Goal: Check status: Check status

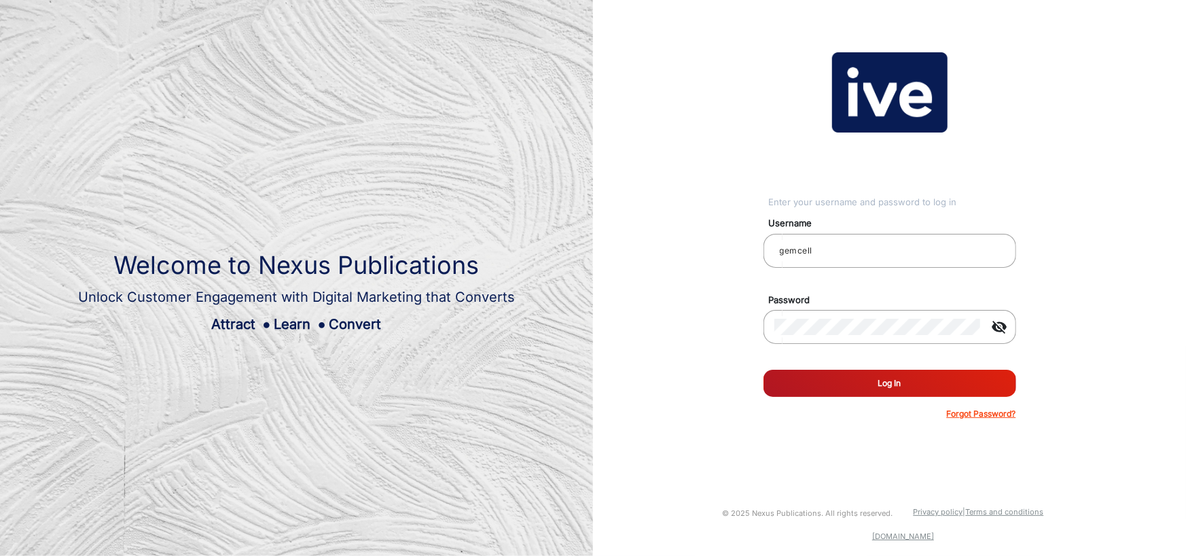
click at [904, 380] on button "Log In" at bounding box center [890, 383] width 253 height 27
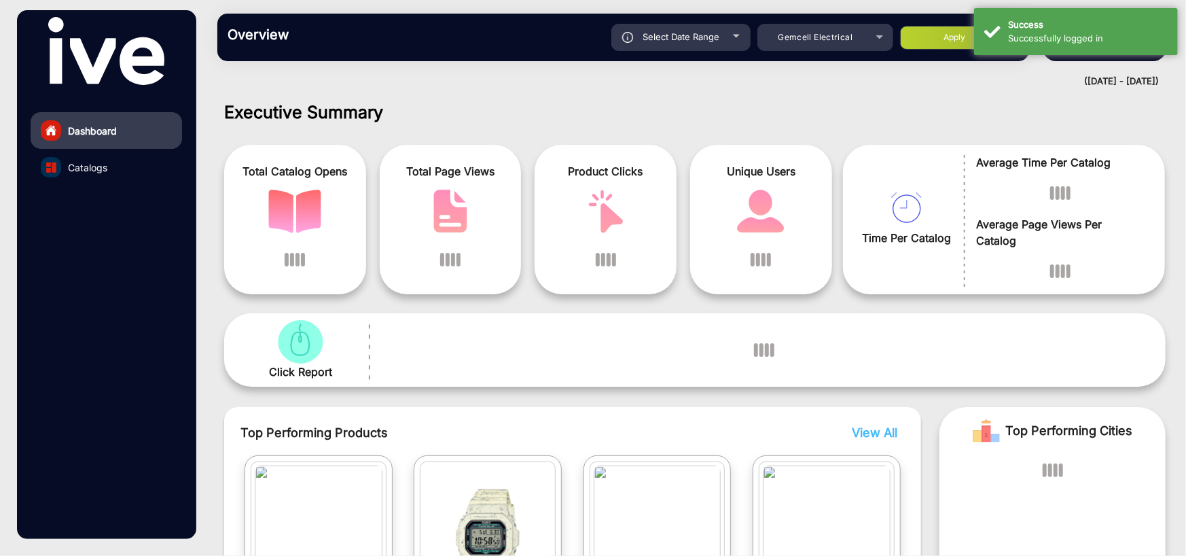
scroll to position [10, 0]
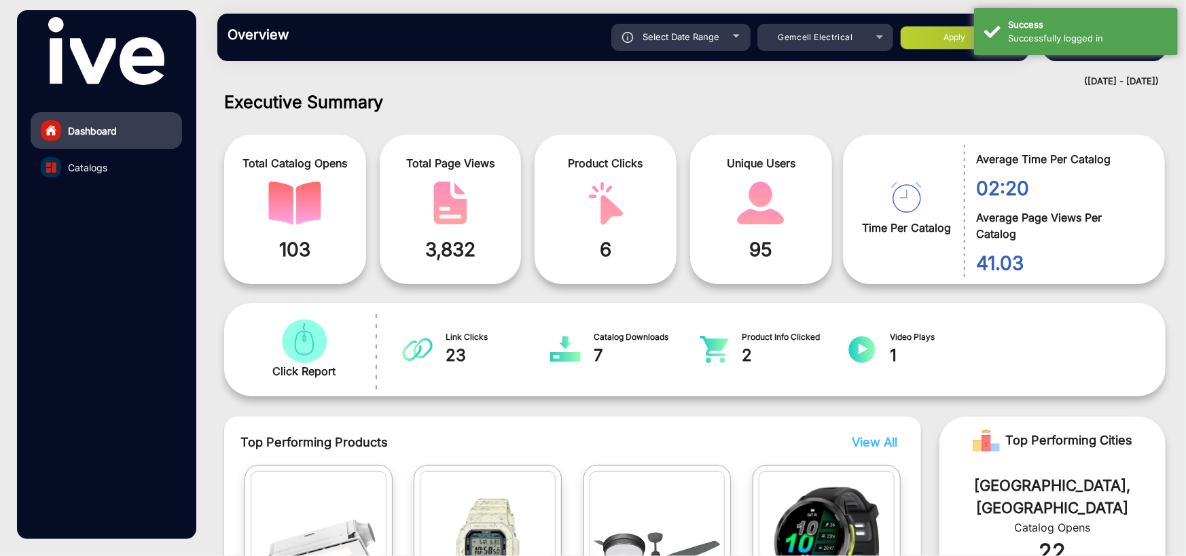
click at [726, 34] on div "Select Date Range" at bounding box center [681, 37] width 139 height 27
type input "[DATE]"
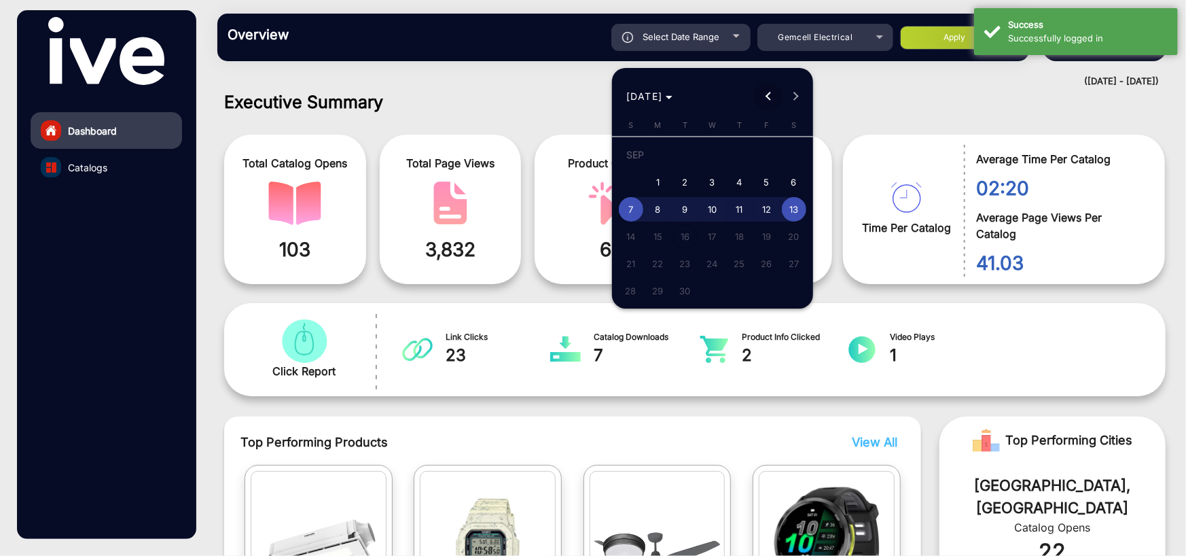
click at [768, 88] on span "Previous month" at bounding box center [768, 96] width 27 height 27
drag, startPoint x: 758, startPoint y: 154, endPoint x: 741, endPoint y: 186, distance: 36.5
click at [759, 154] on span "1" at bounding box center [767, 157] width 24 height 28
type input "[DATE]"
click at [634, 296] on span "31" at bounding box center [631, 294] width 24 height 24
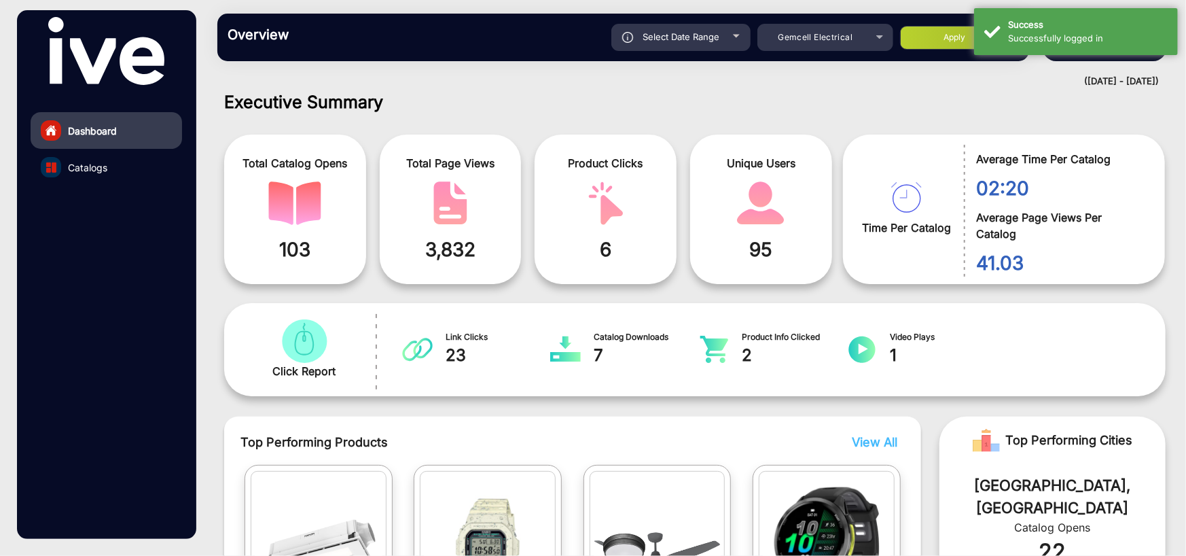
type input "[DATE]"
click at [930, 37] on button "Apply" at bounding box center [954, 38] width 109 height 24
type input "[DATE]"
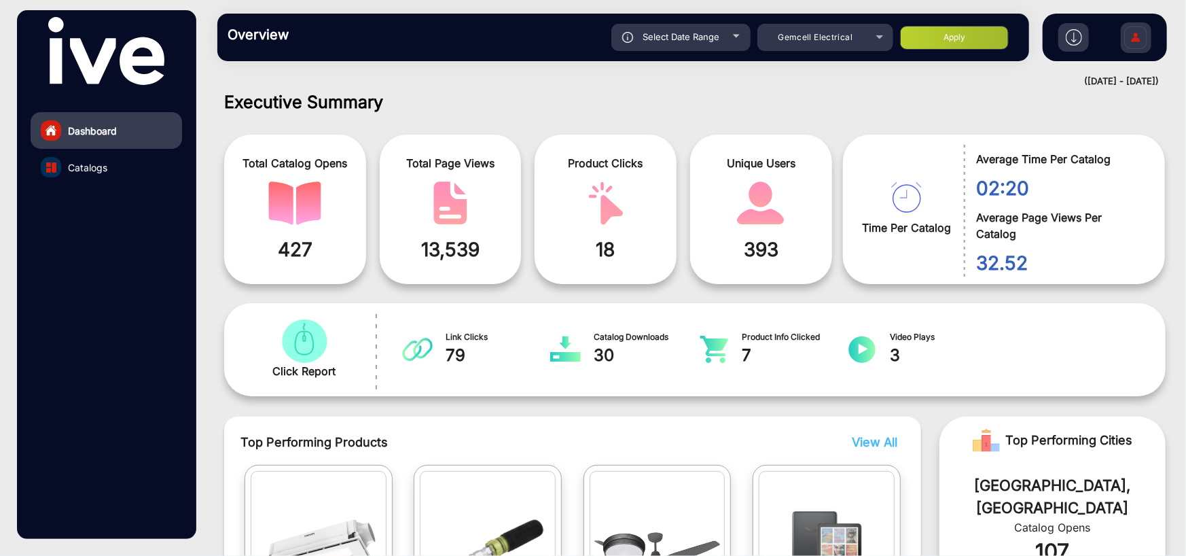
click at [97, 162] on span "Catalogs" at bounding box center [87, 167] width 39 height 14
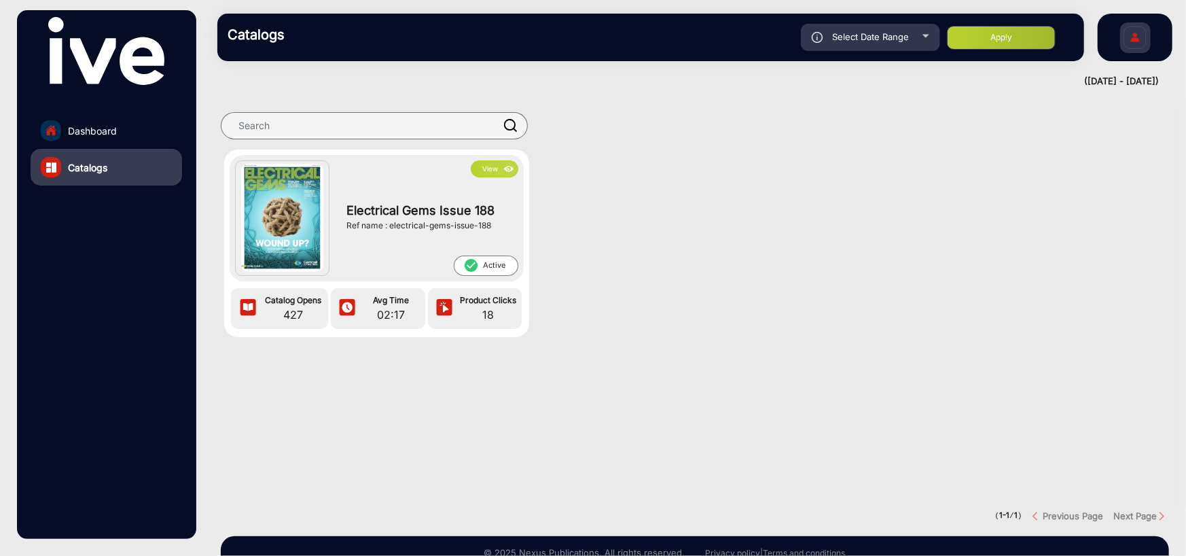
click at [285, 215] on img at bounding box center [282, 218] width 82 height 109
click at [433, 198] on div "Electrical Gems Issue 188 Ref name : electrical-gems-issue-188" at bounding box center [429, 216] width 179 height 78
click at [438, 202] on span "Electrical Gems Issue 188" at bounding box center [429, 210] width 165 height 18
click at [478, 166] on button "View" at bounding box center [495, 168] width 48 height 17
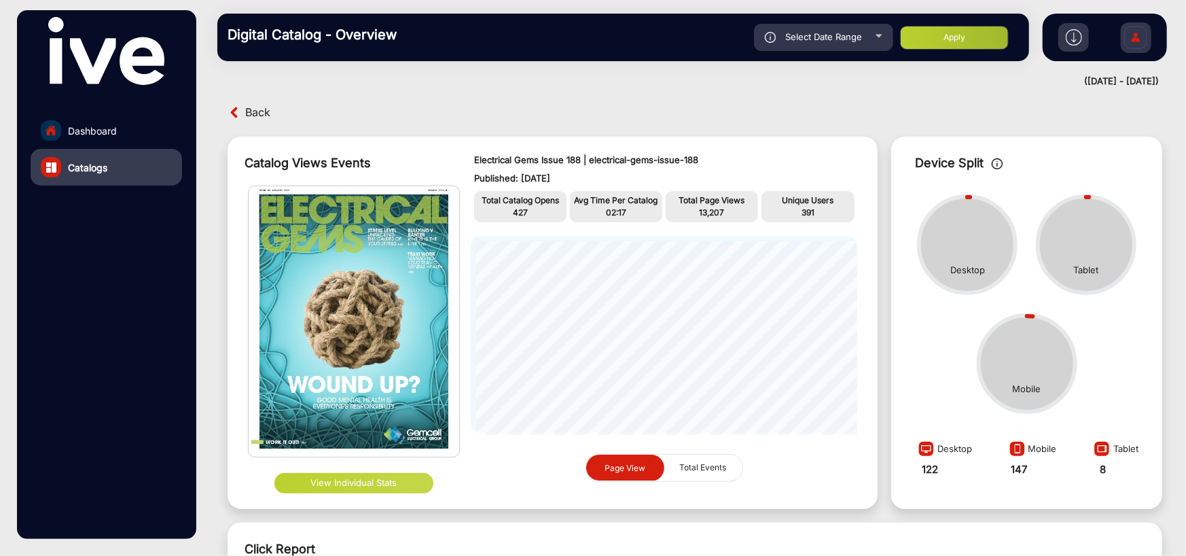
scroll to position [10, 0]
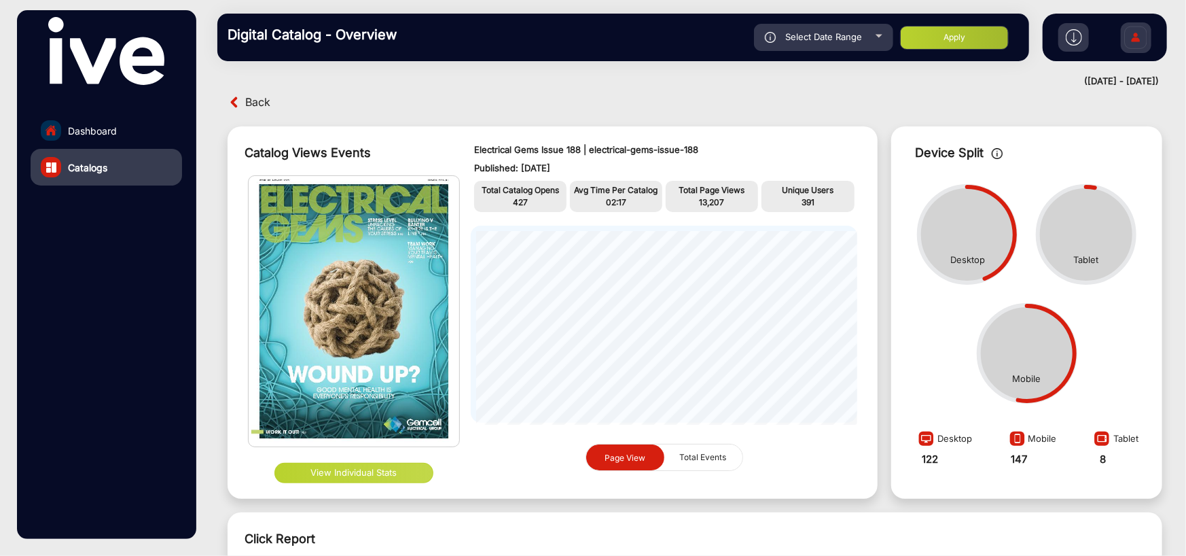
click at [344, 471] on button "View Individual Stats" at bounding box center [354, 473] width 159 height 20
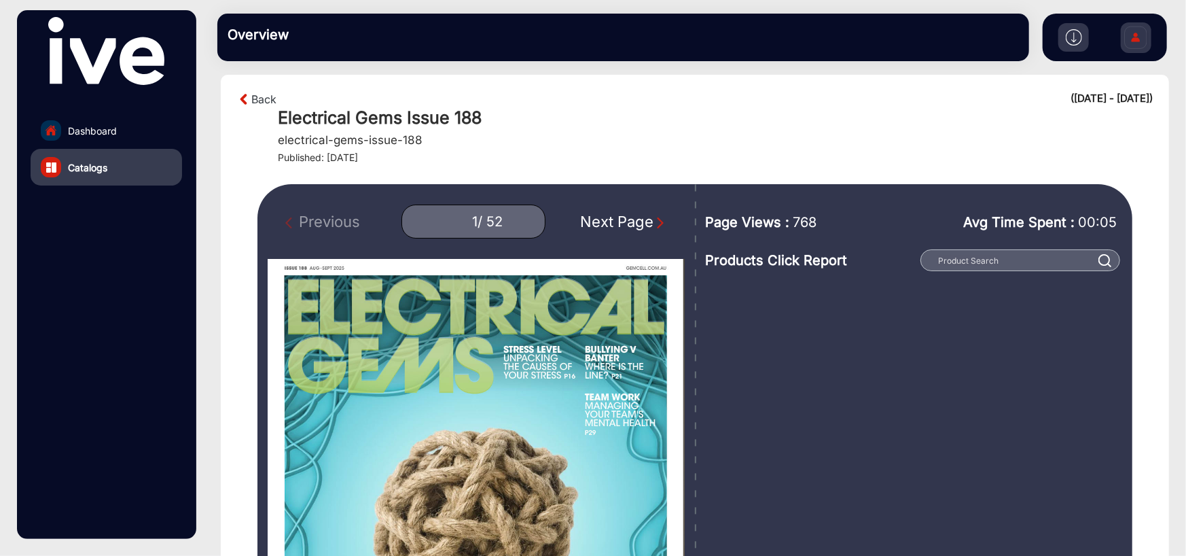
click at [645, 219] on div "Next Page" at bounding box center [623, 222] width 87 height 22
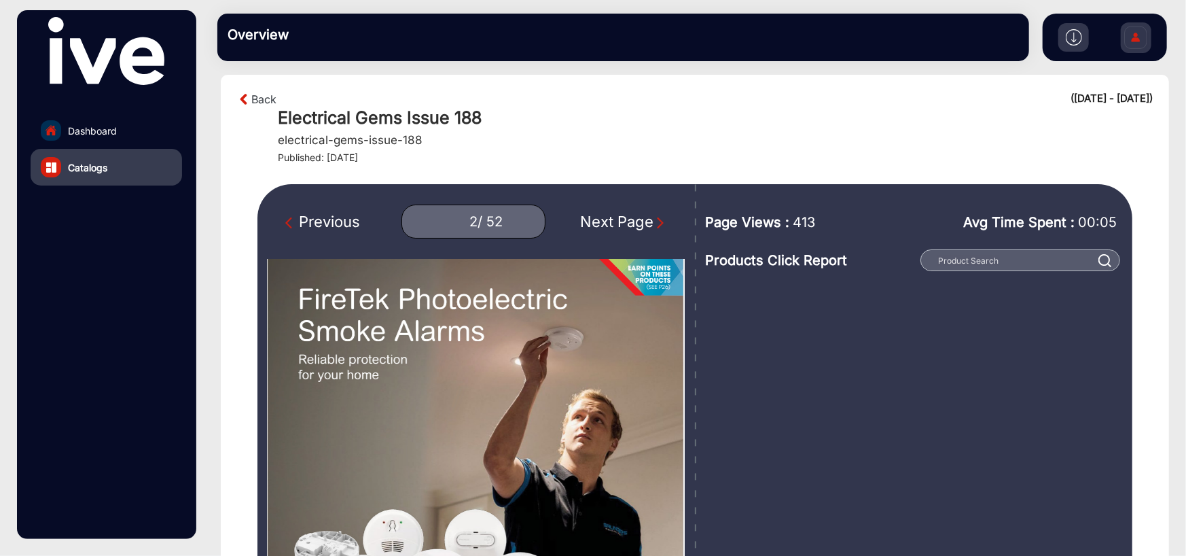
click at [645, 219] on div "Next Page" at bounding box center [623, 222] width 87 height 22
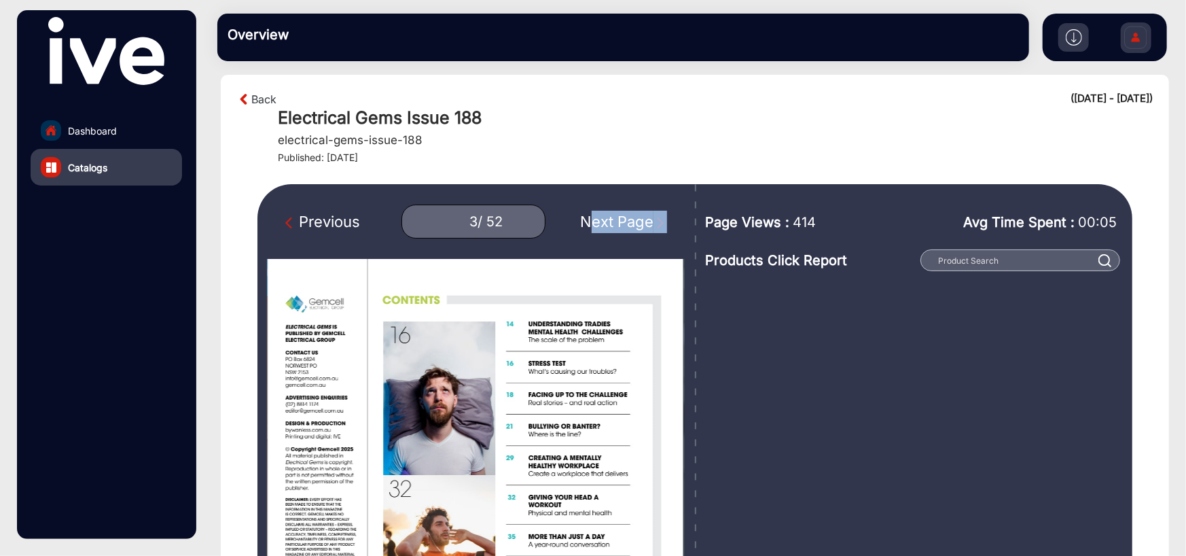
click at [645, 219] on div "Next Page" at bounding box center [623, 222] width 87 height 22
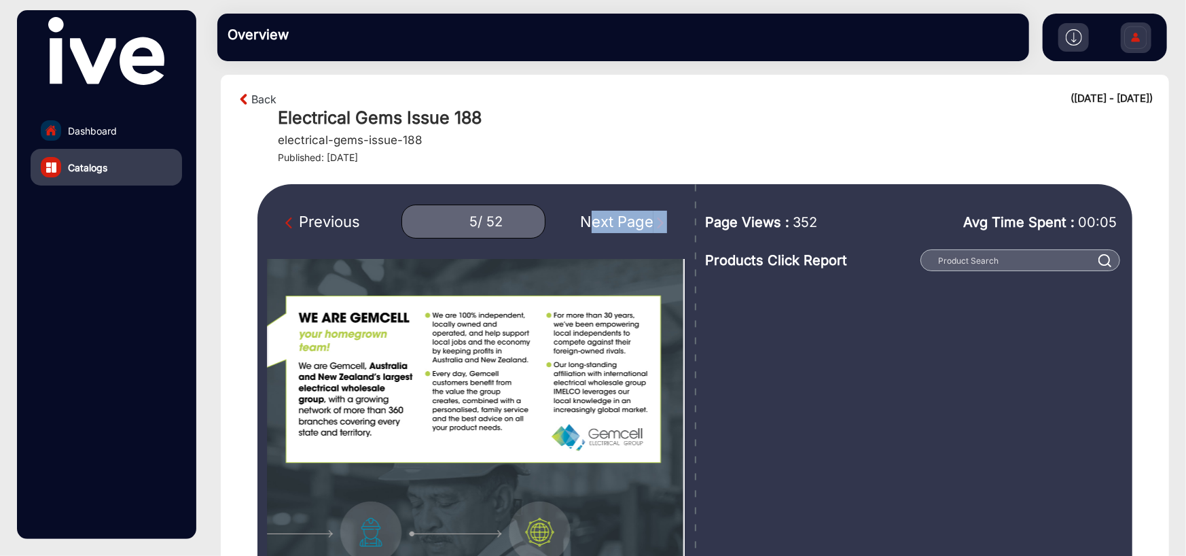
click at [645, 219] on div "Next Page" at bounding box center [623, 222] width 87 height 22
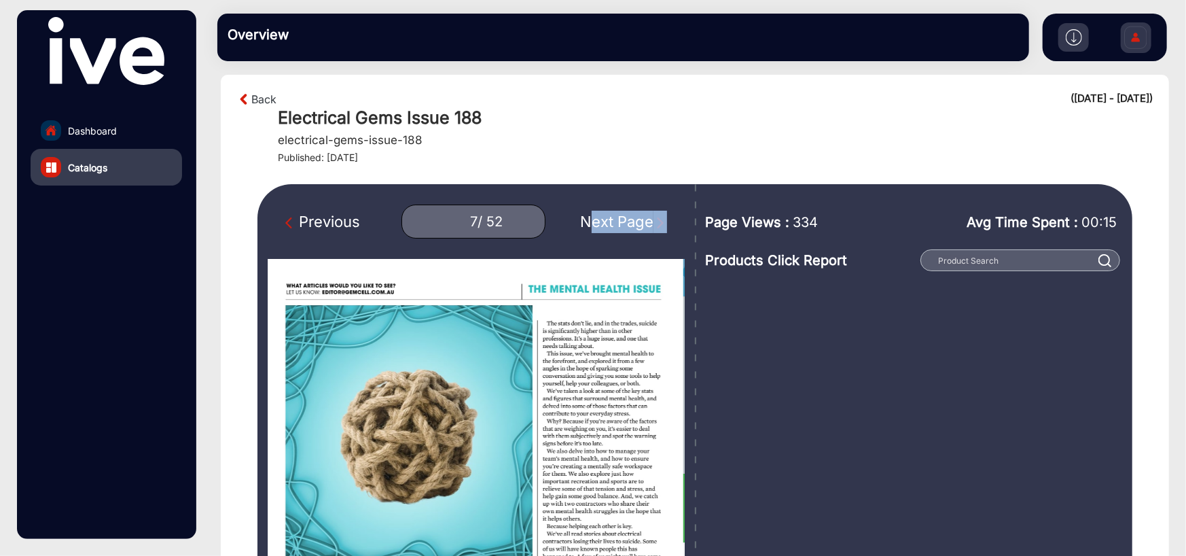
click at [645, 219] on div "Next Page" at bounding box center [623, 222] width 87 height 22
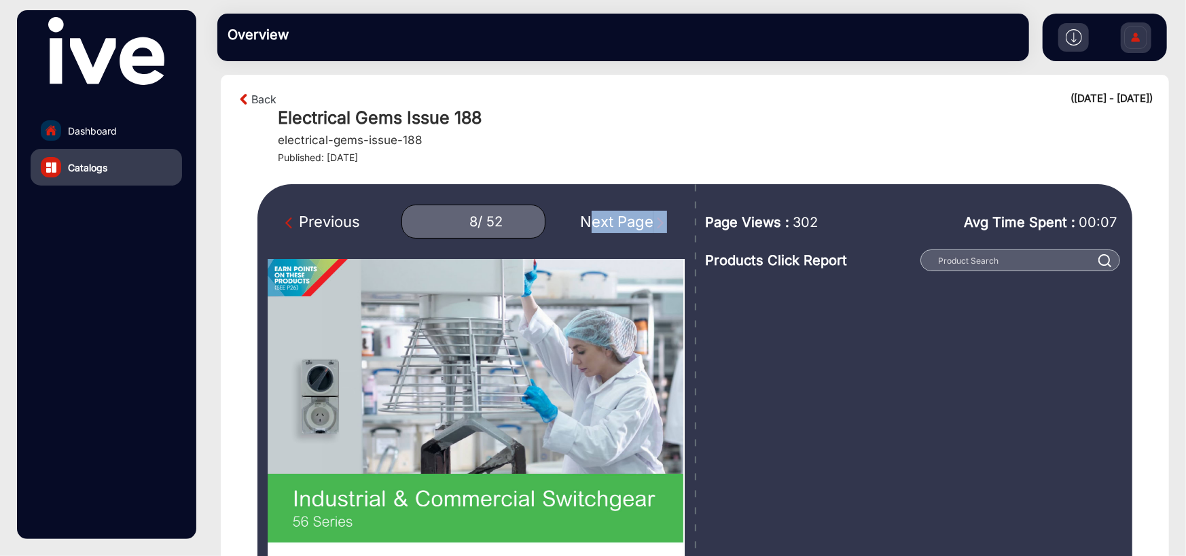
click at [645, 219] on div "Next Page" at bounding box center [623, 222] width 87 height 22
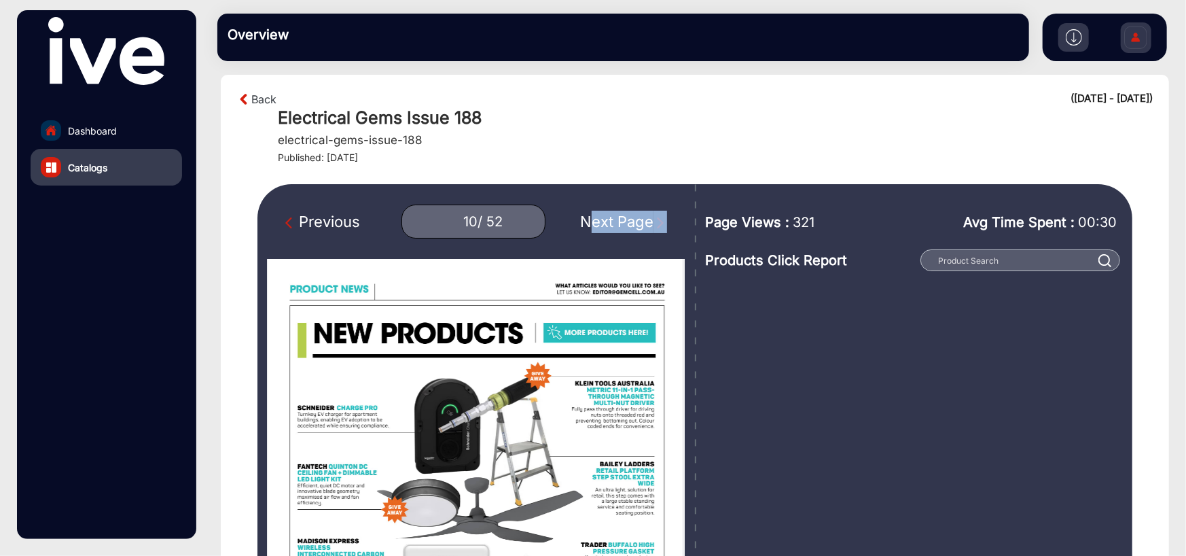
click at [645, 219] on div "Next Page" at bounding box center [623, 222] width 87 height 22
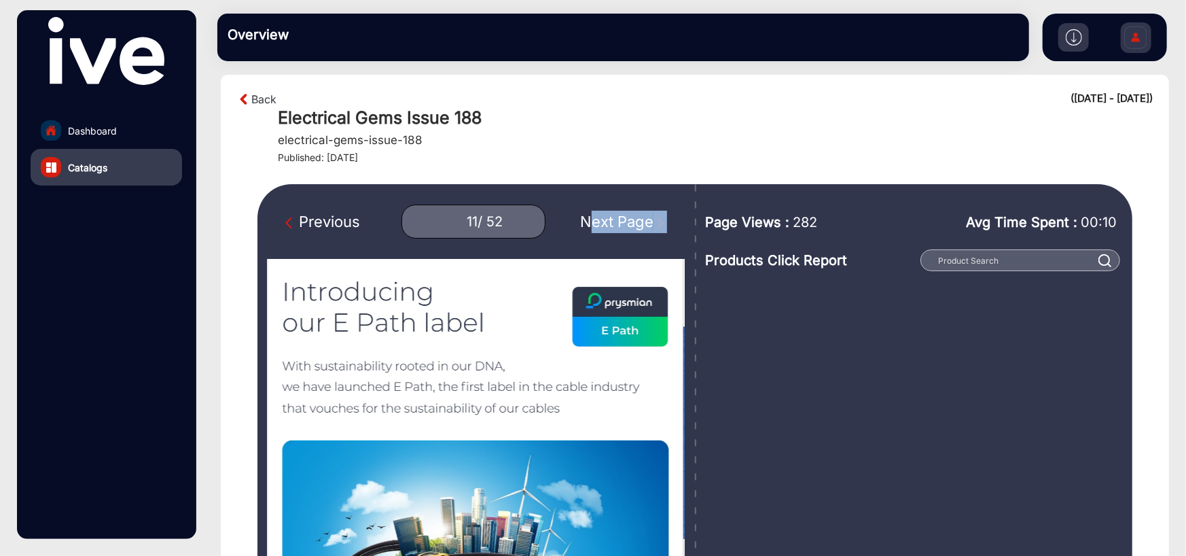
click at [645, 219] on div "Next Page" at bounding box center [623, 222] width 87 height 22
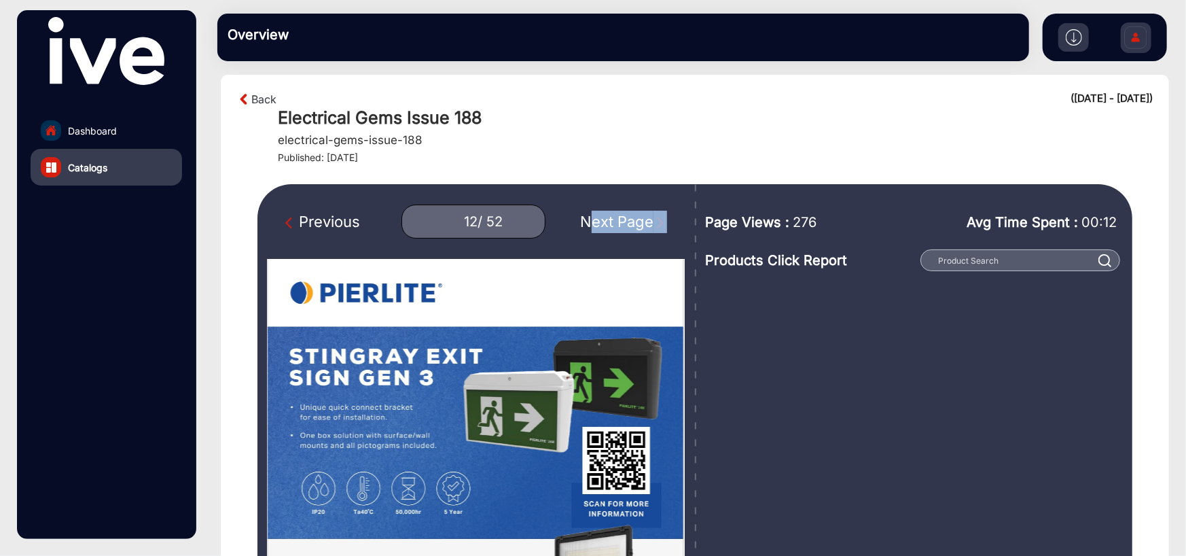
click at [645, 219] on div "Next Page" at bounding box center [623, 222] width 87 height 22
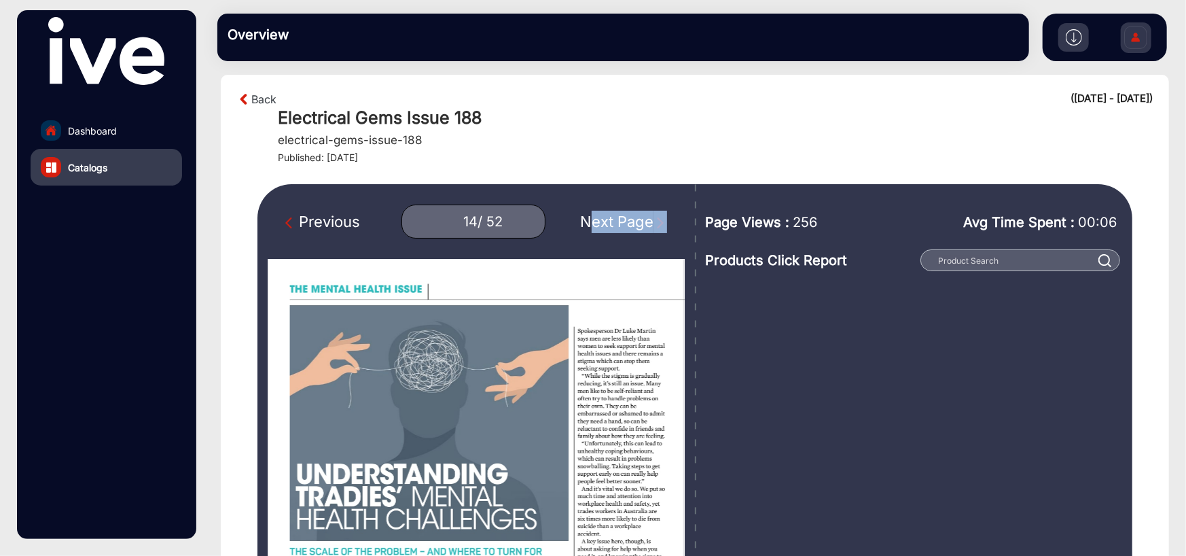
click at [645, 219] on div "Next Page" at bounding box center [623, 222] width 87 height 22
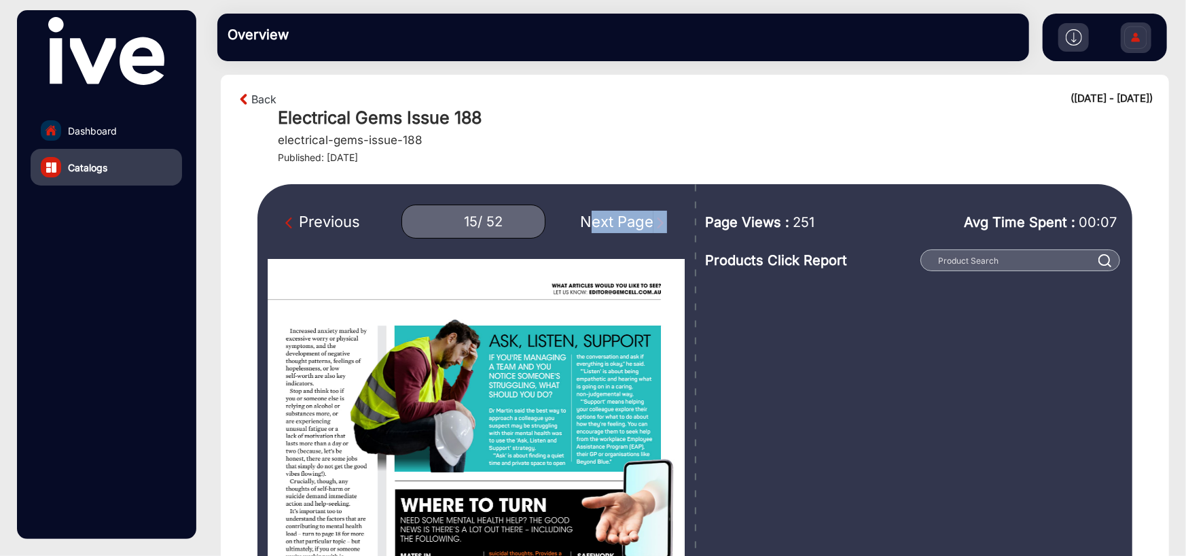
click at [645, 219] on div "Next Page" at bounding box center [623, 222] width 87 height 22
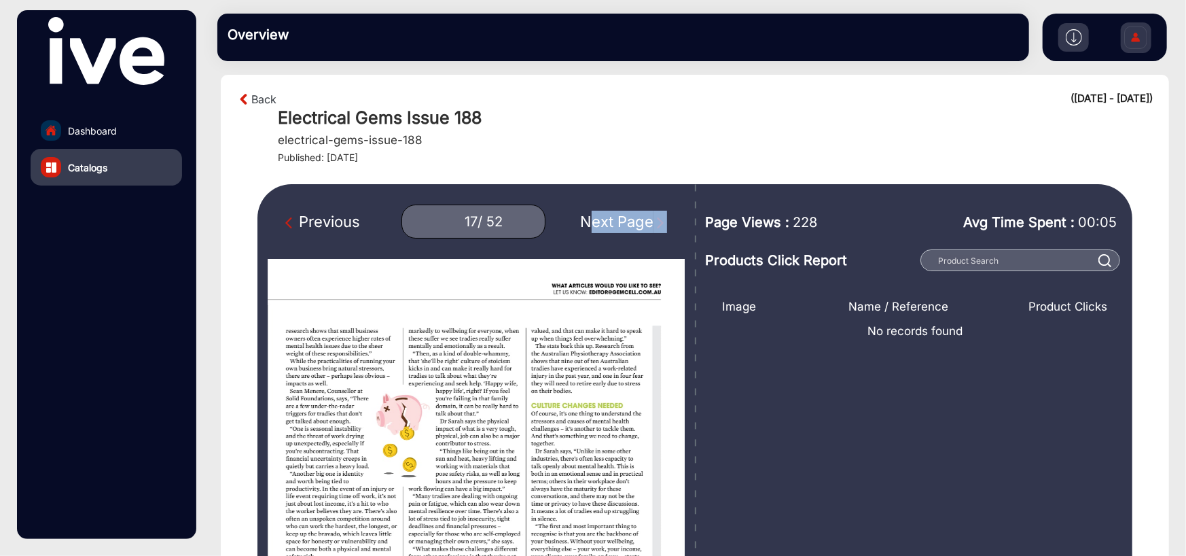
click at [645, 219] on div "Next Page" at bounding box center [623, 222] width 87 height 22
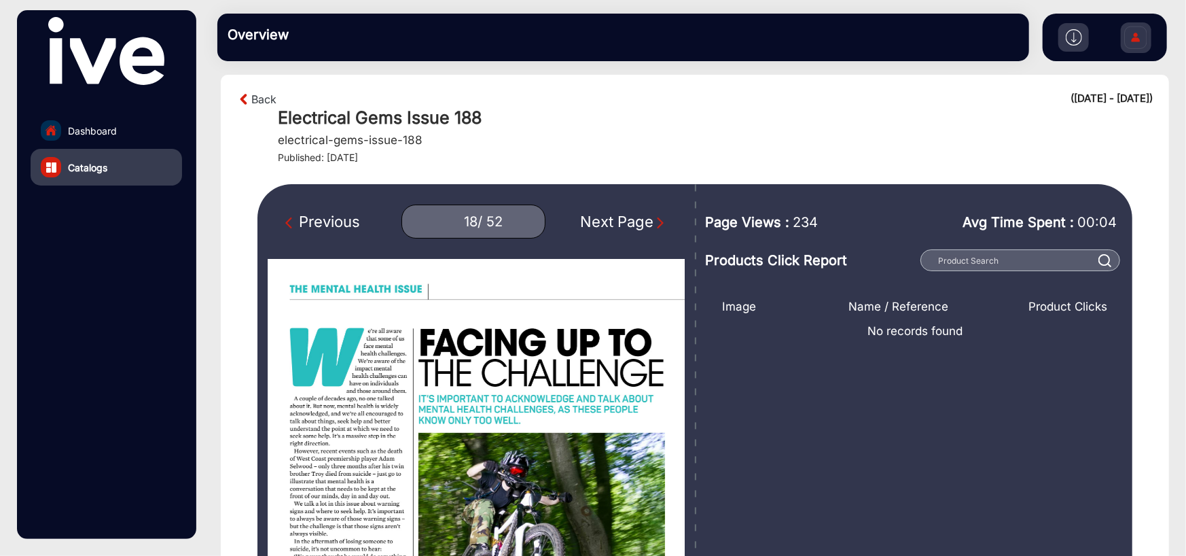
click at [294, 219] on img "Previous Page" at bounding box center [292, 223] width 14 height 14
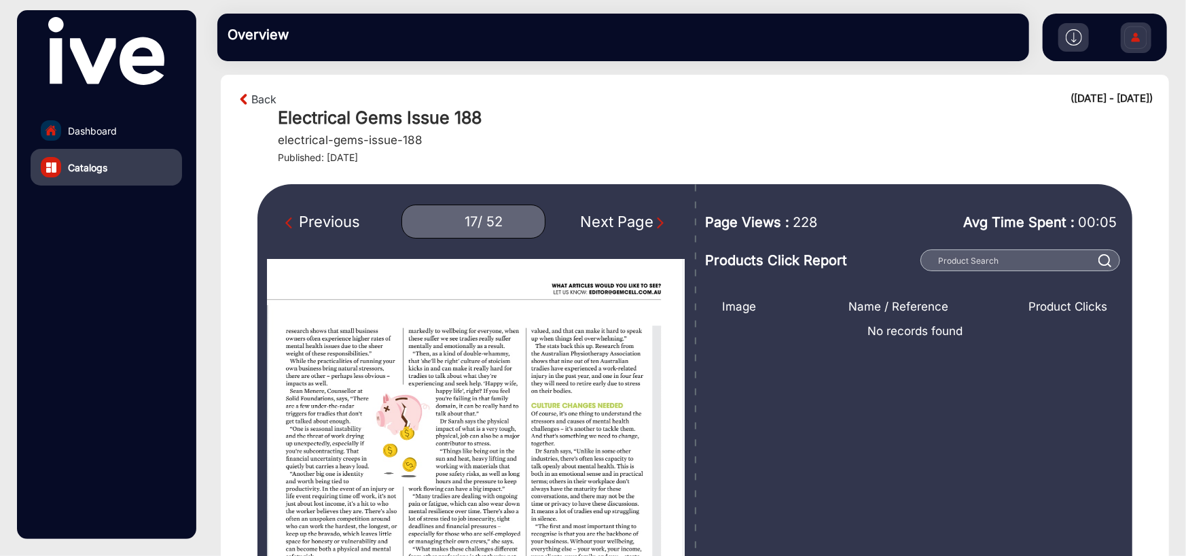
click at [294, 219] on img "Previous Page" at bounding box center [292, 223] width 14 height 14
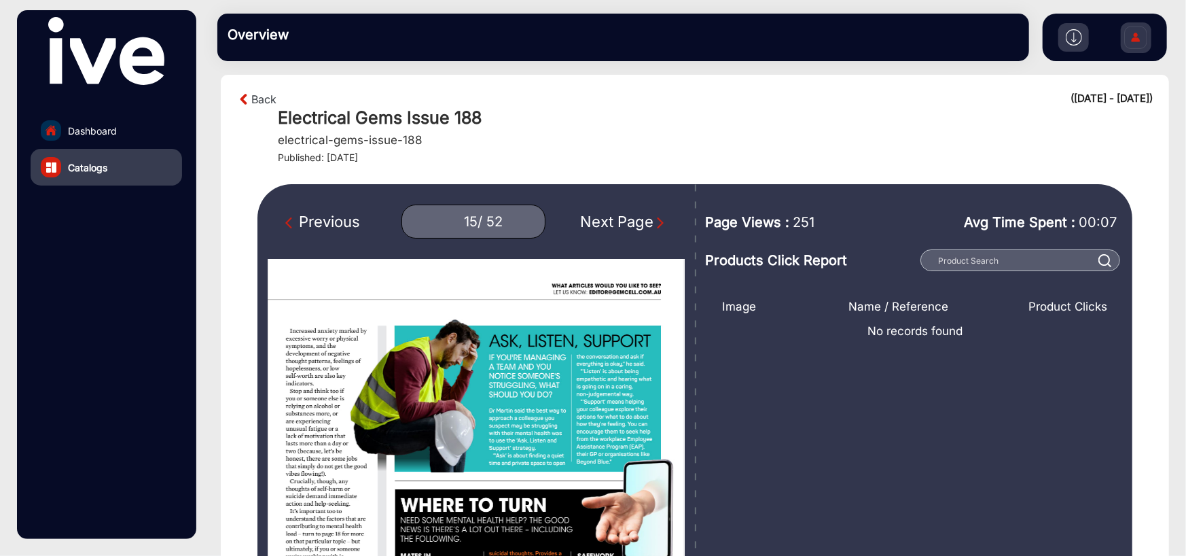
click at [294, 219] on img "Previous Page" at bounding box center [292, 223] width 14 height 14
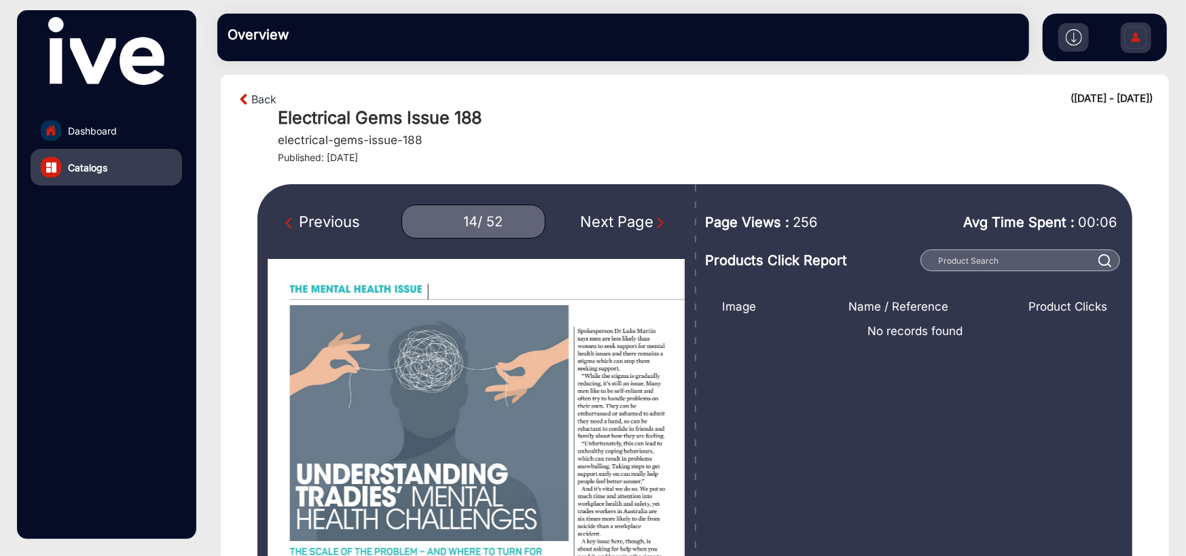
click at [294, 219] on img "Previous Page" at bounding box center [292, 223] width 14 height 14
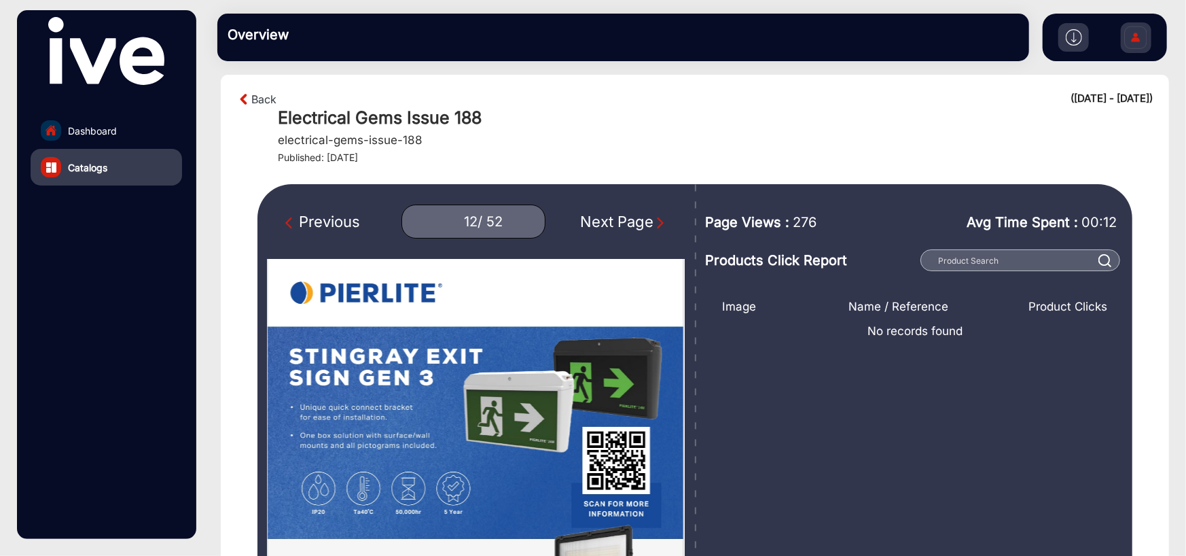
click at [294, 219] on img "Previous Page" at bounding box center [292, 223] width 14 height 14
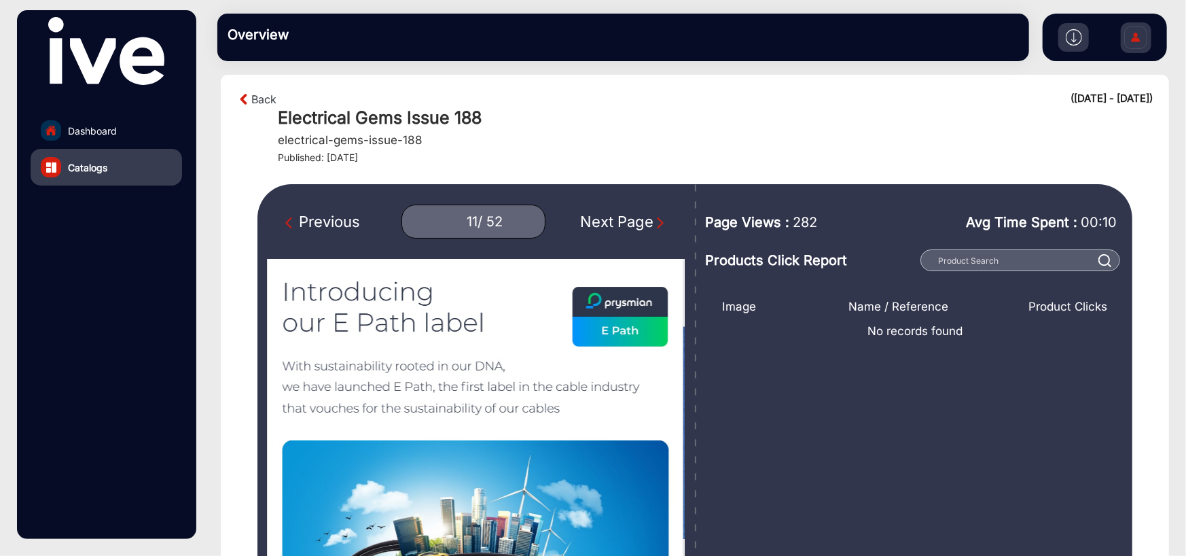
click at [294, 219] on img "Previous Page" at bounding box center [292, 223] width 14 height 14
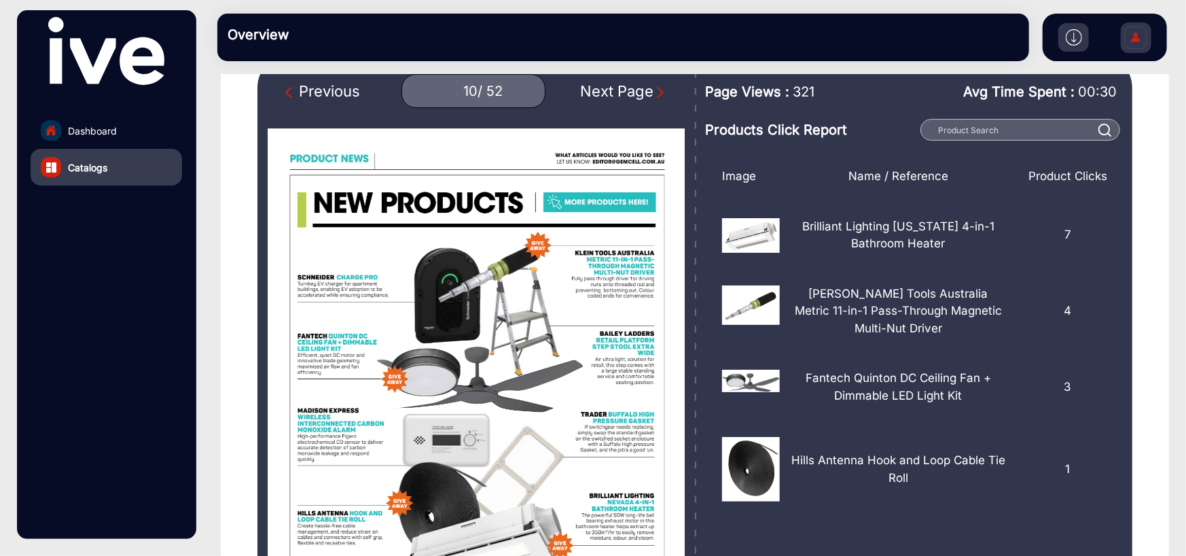
scroll to position [116, 0]
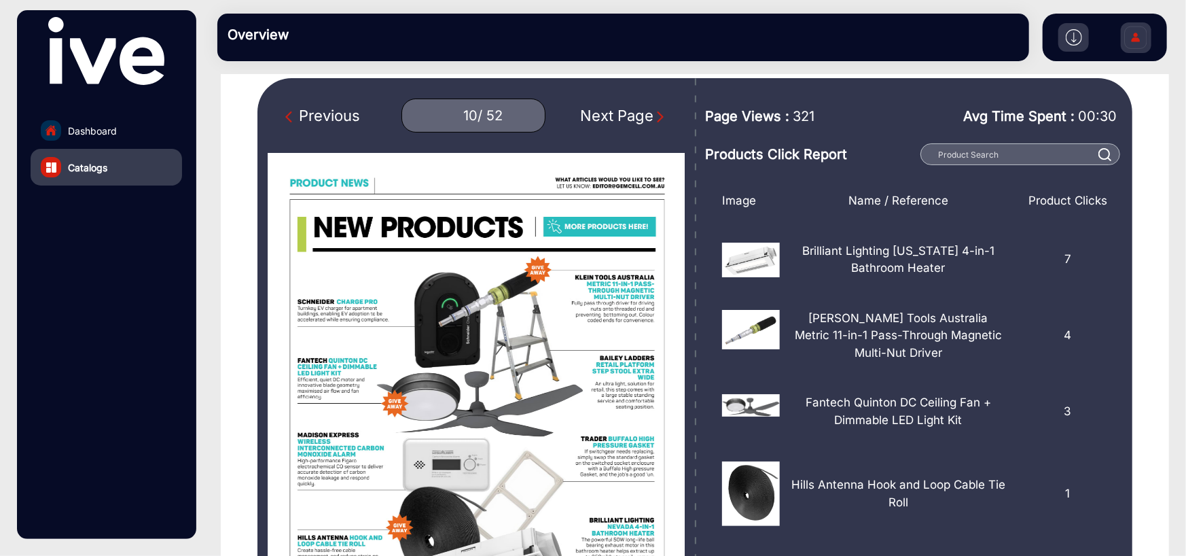
click at [654, 113] on img "Next Page" at bounding box center [661, 117] width 14 height 14
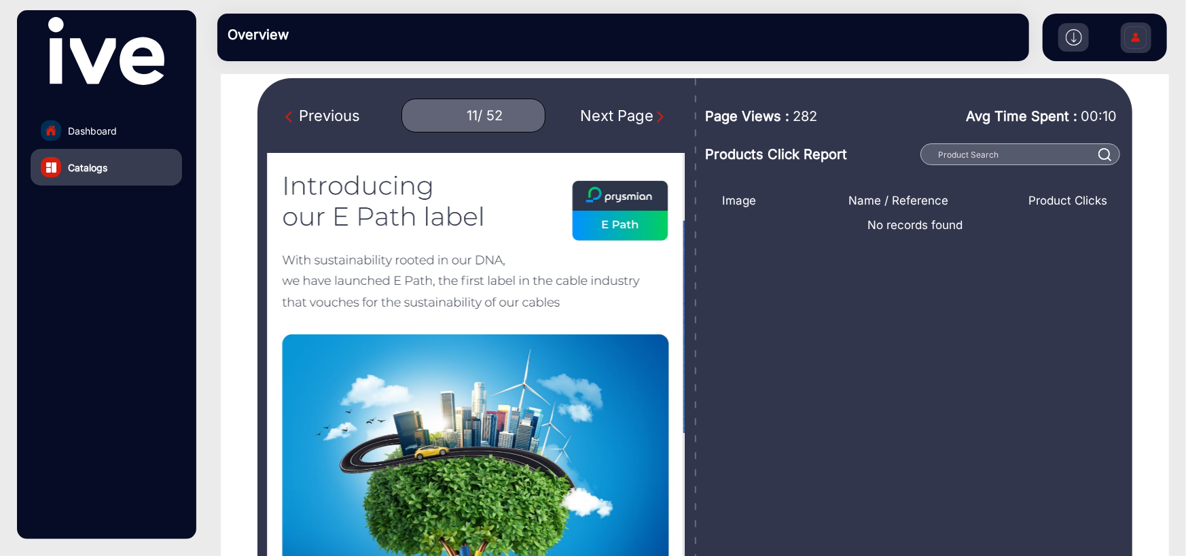
click at [654, 113] on img "Next Page" at bounding box center [661, 117] width 14 height 14
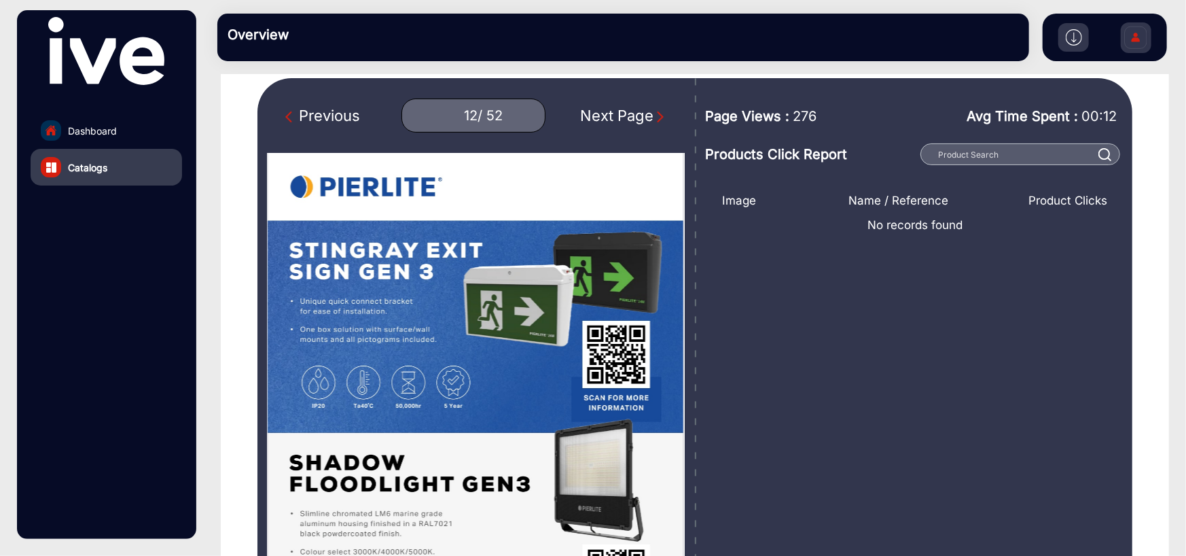
click at [654, 113] on img "Next Page" at bounding box center [661, 117] width 14 height 14
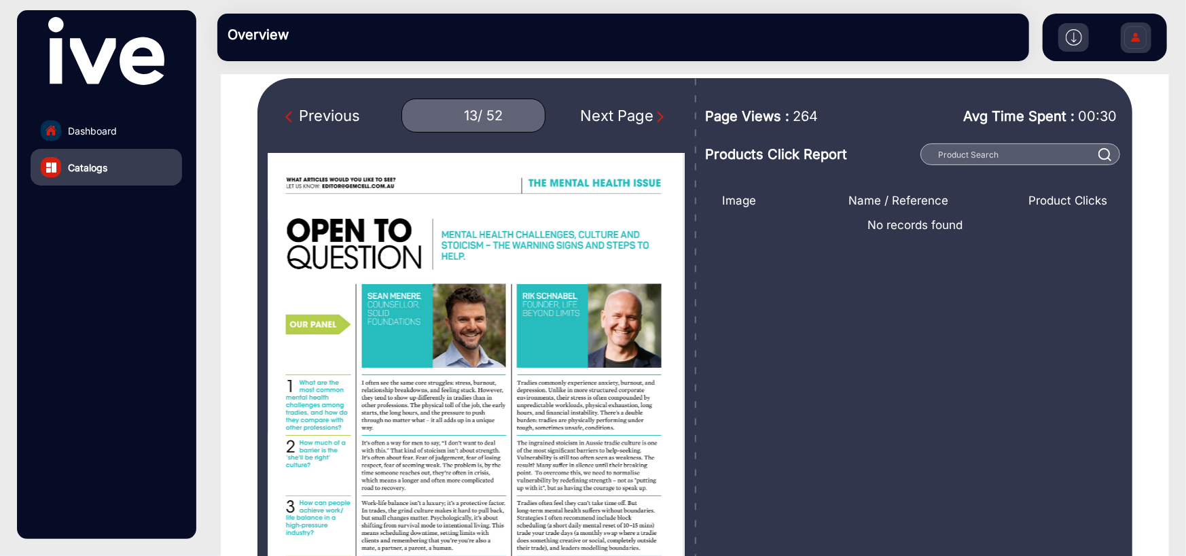
click at [654, 113] on img "Next Page" at bounding box center [661, 117] width 14 height 14
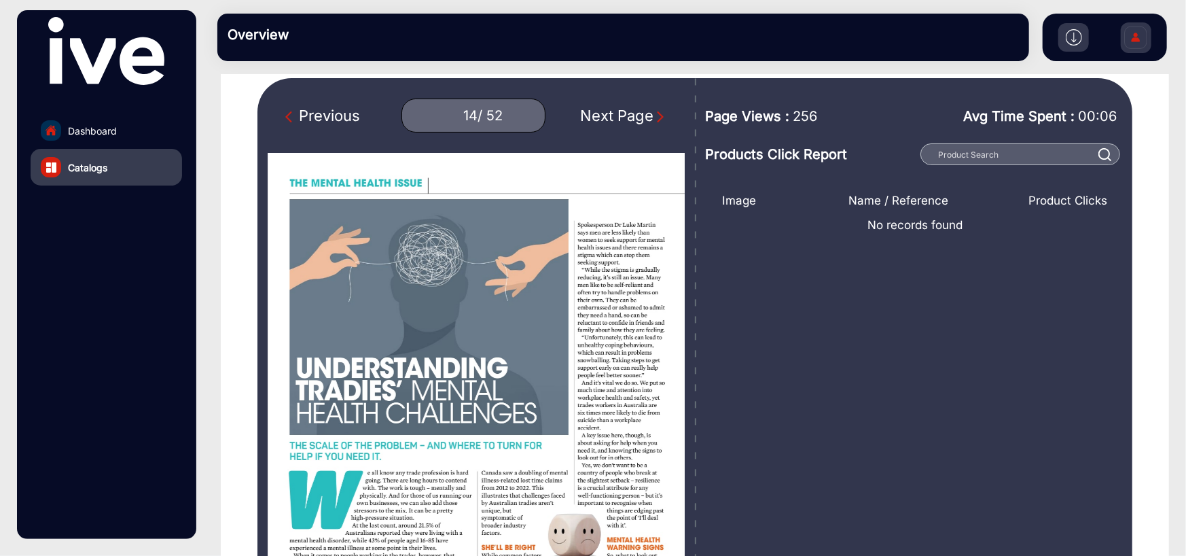
click at [654, 113] on img "Next Page" at bounding box center [661, 117] width 14 height 14
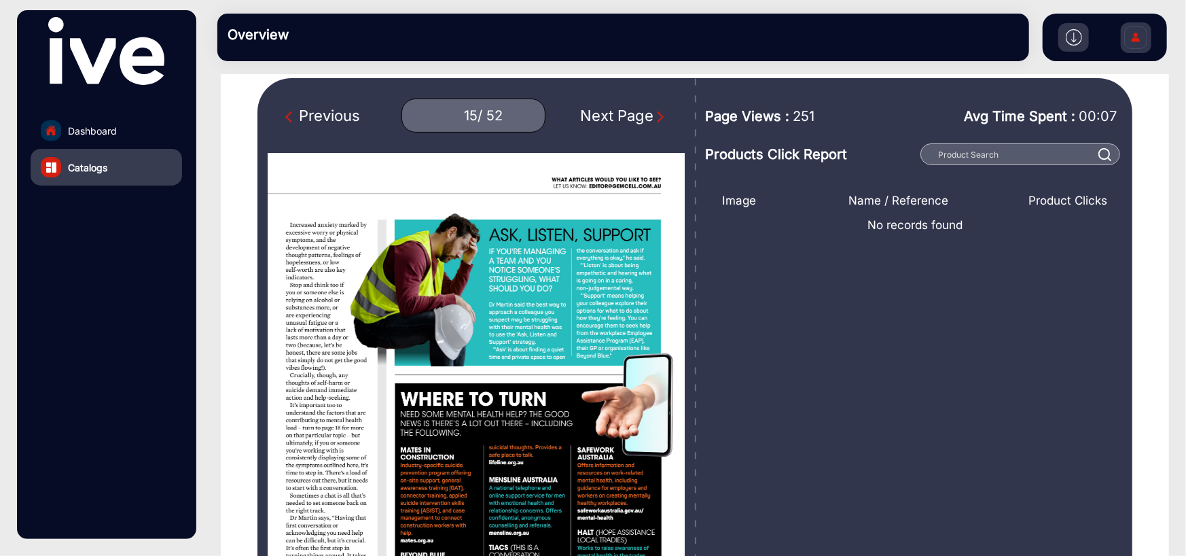
click at [654, 113] on img "Next Page" at bounding box center [661, 117] width 14 height 14
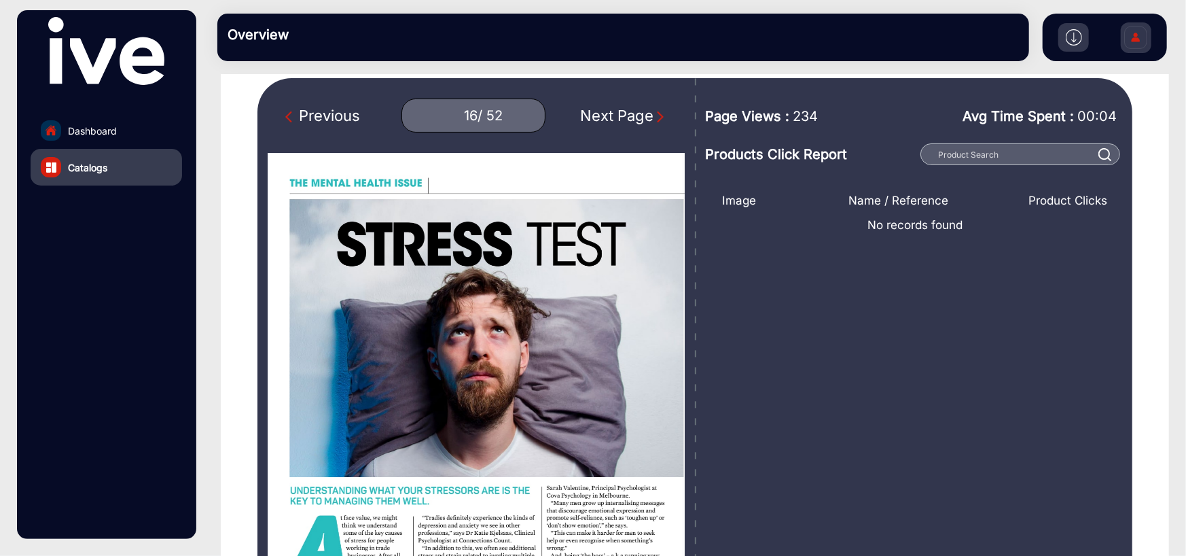
click at [654, 113] on img "Next Page" at bounding box center [661, 117] width 14 height 14
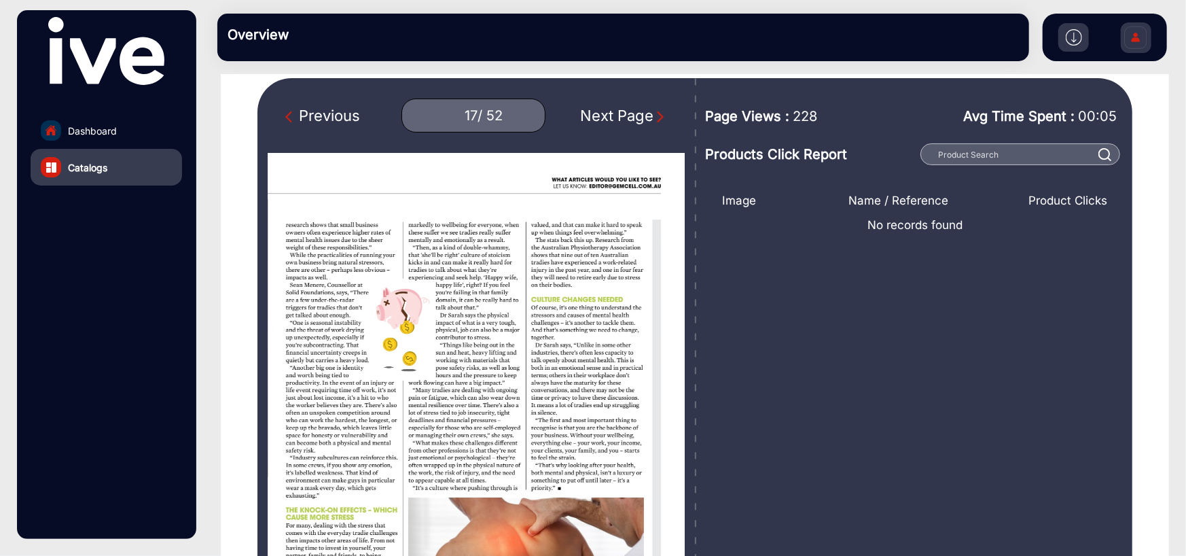
click at [654, 113] on img "Next Page" at bounding box center [661, 117] width 14 height 14
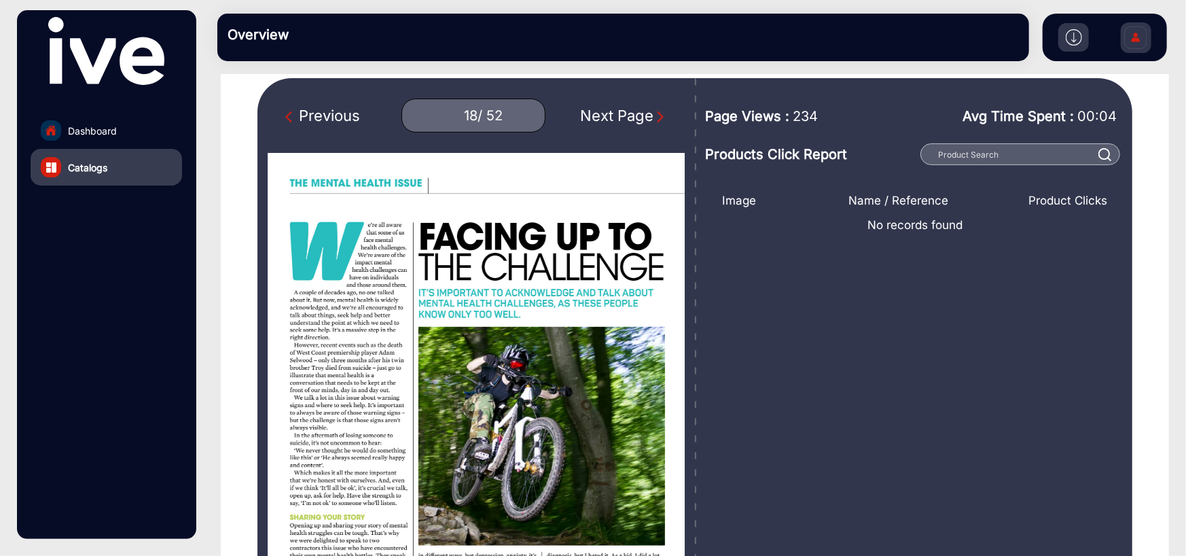
click at [654, 113] on img "Next Page" at bounding box center [661, 117] width 14 height 14
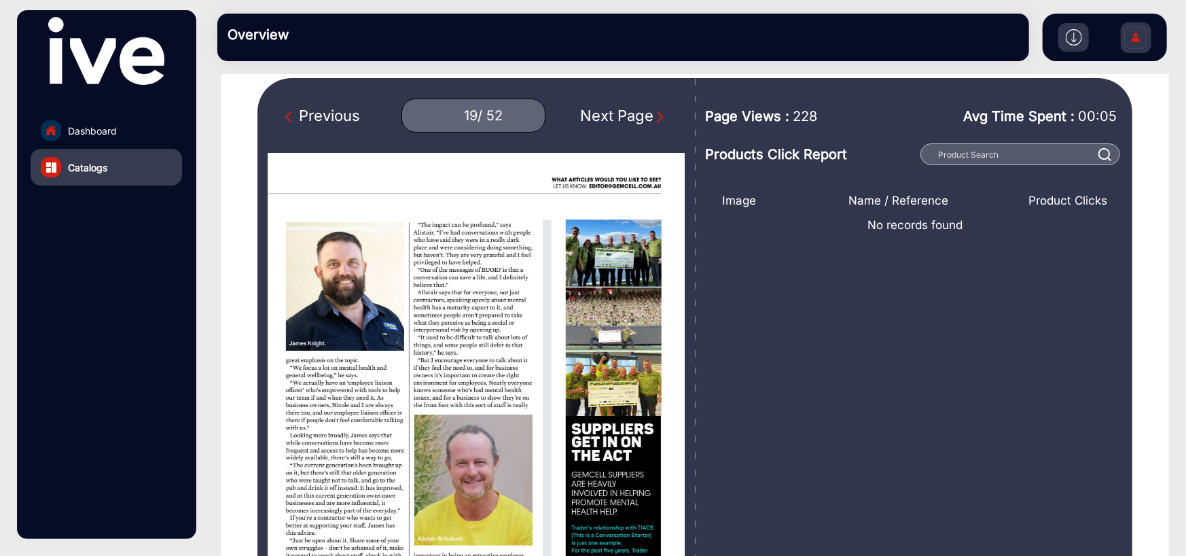
click at [654, 113] on img "Next Page" at bounding box center [661, 117] width 14 height 14
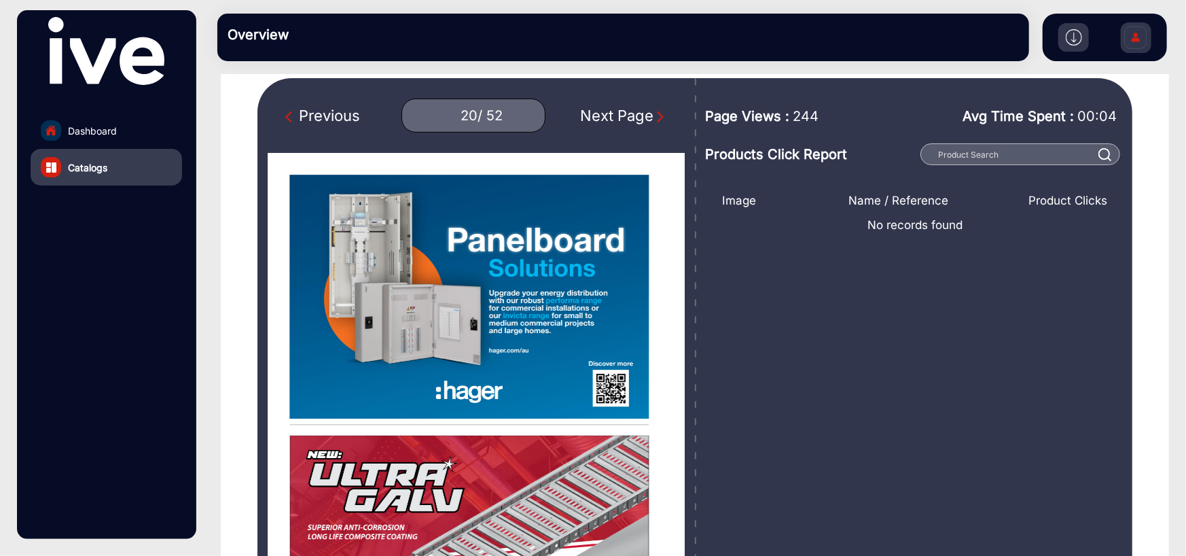
click at [654, 113] on img "Next Page" at bounding box center [661, 117] width 14 height 14
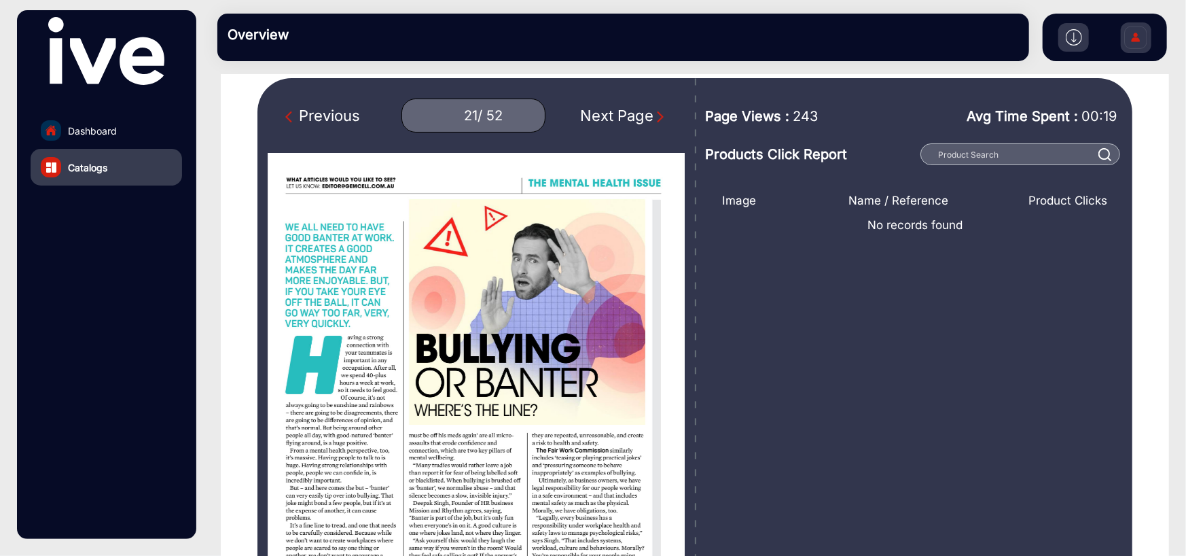
click at [654, 113] on img "Next Page" at bounding box center [661, 117] width 14 height 14
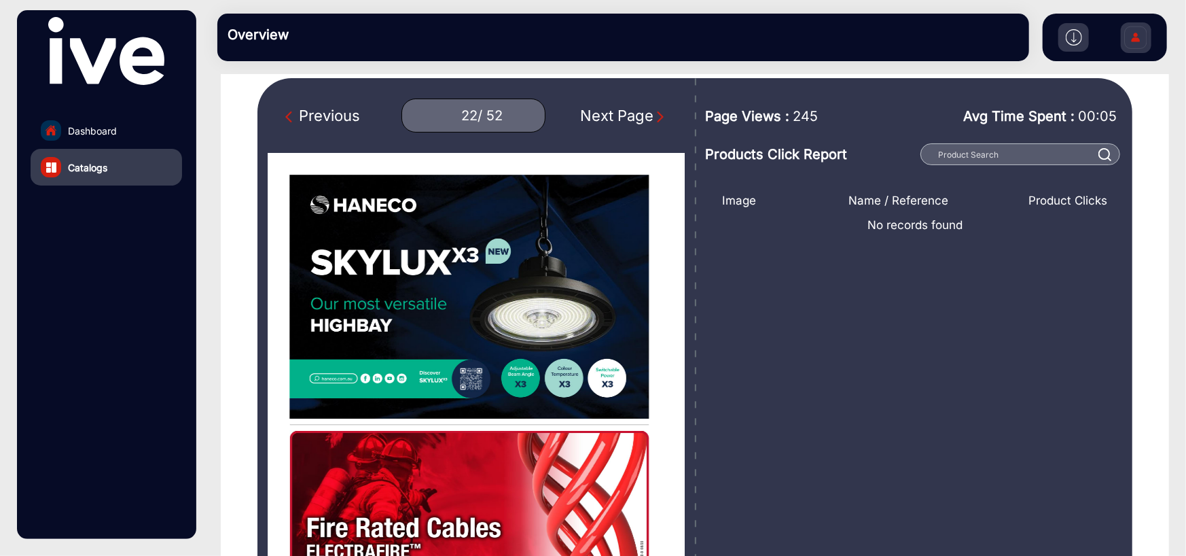
click at [654, 113] on img "Next Page" at bounding box center [661, 117] width 14 height 14
type input "23"
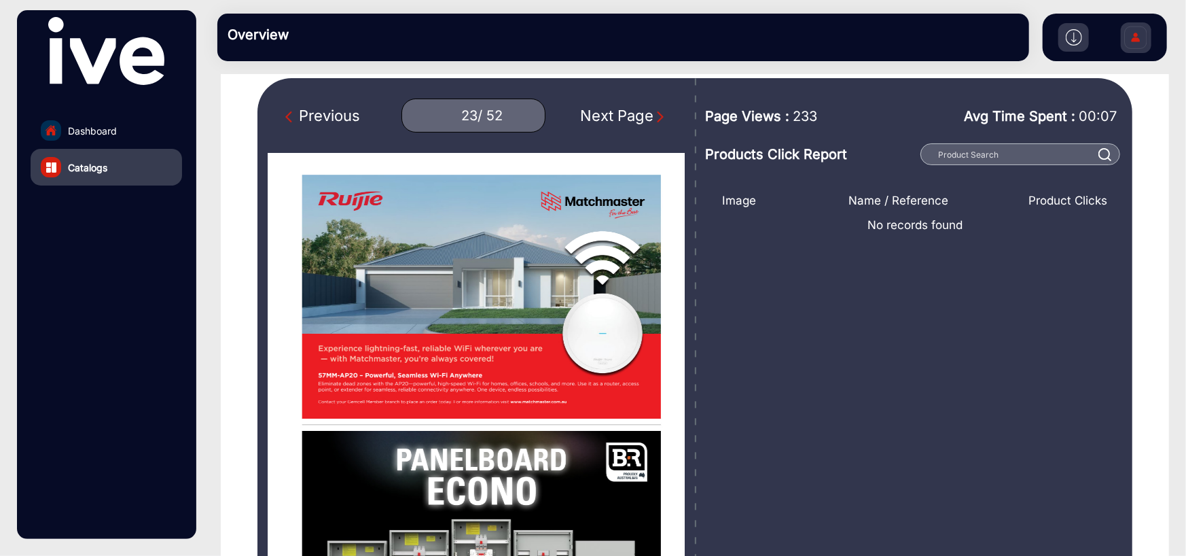
click at [838, 383] on div "Image Name / Reference Product Clicks No records found" at bounding box center [915, 418] width 407 height 466
click at [882, 414] on div "Image Name / Reference Product Clicks No records found" at bounding box center [915, 418] width 407 height 466
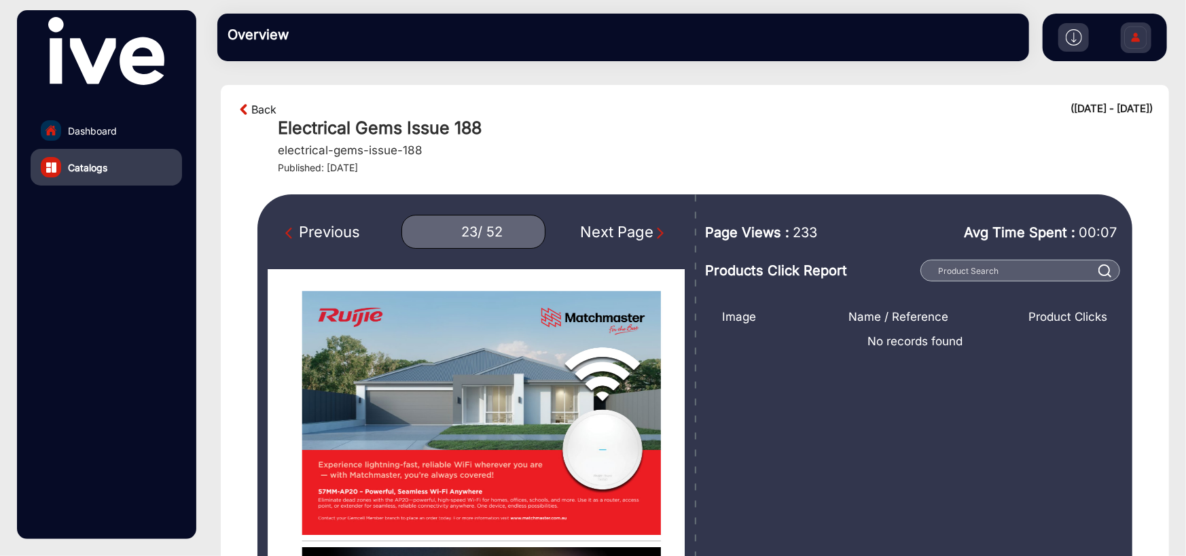
click at [260, 107] on link "Back" at bounding box center [263, 109] width 25 height 16
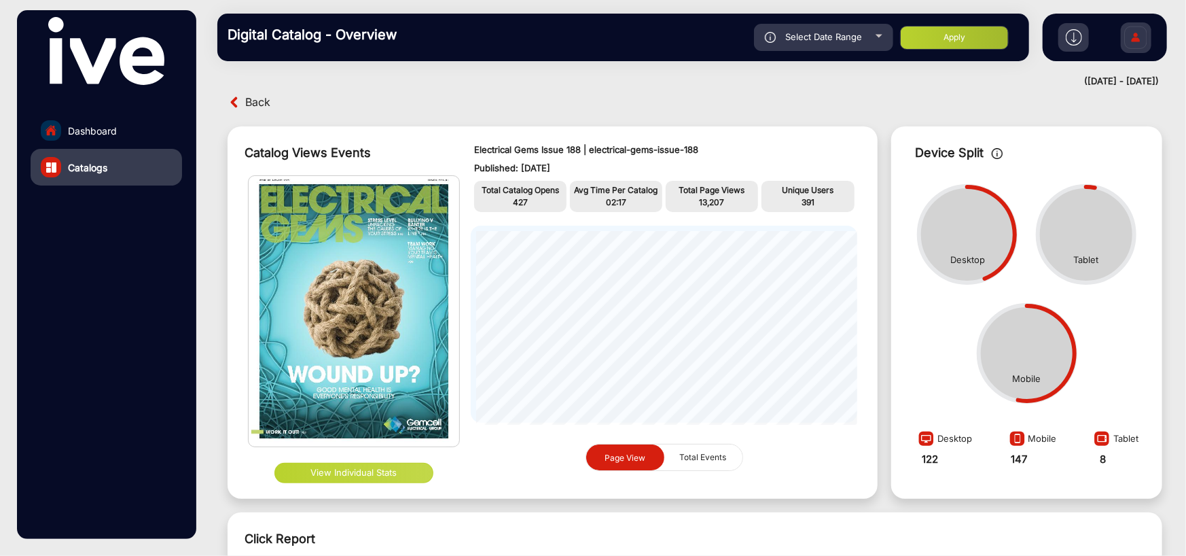
click at [855, 31] on span "Select Date Range" at bounding box center [823, 36] width 77 height 11
type input "[DATE]"
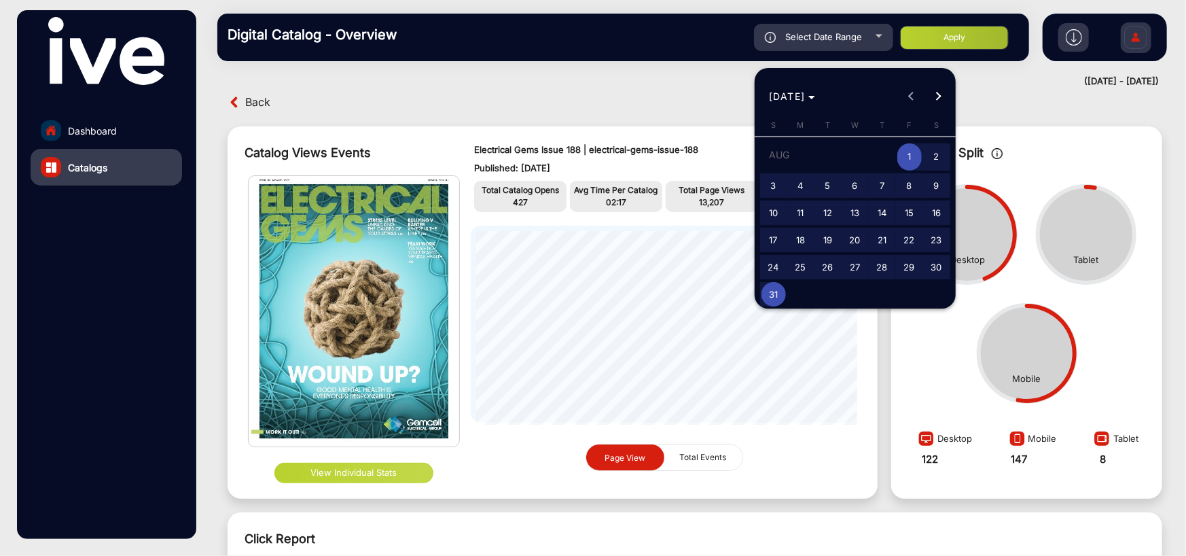
click at [977, 35] on div at bounding box center [593, 278] width 1186 height 556
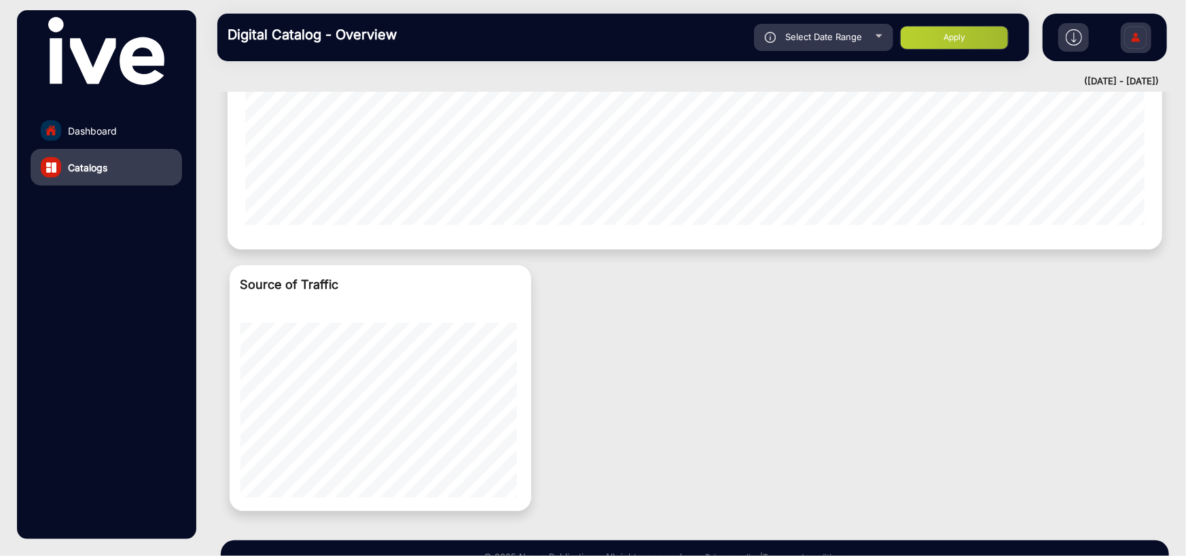
scroll to position [1440, 0]
